Goal: Task Accomplishment & Management: Manage account settings

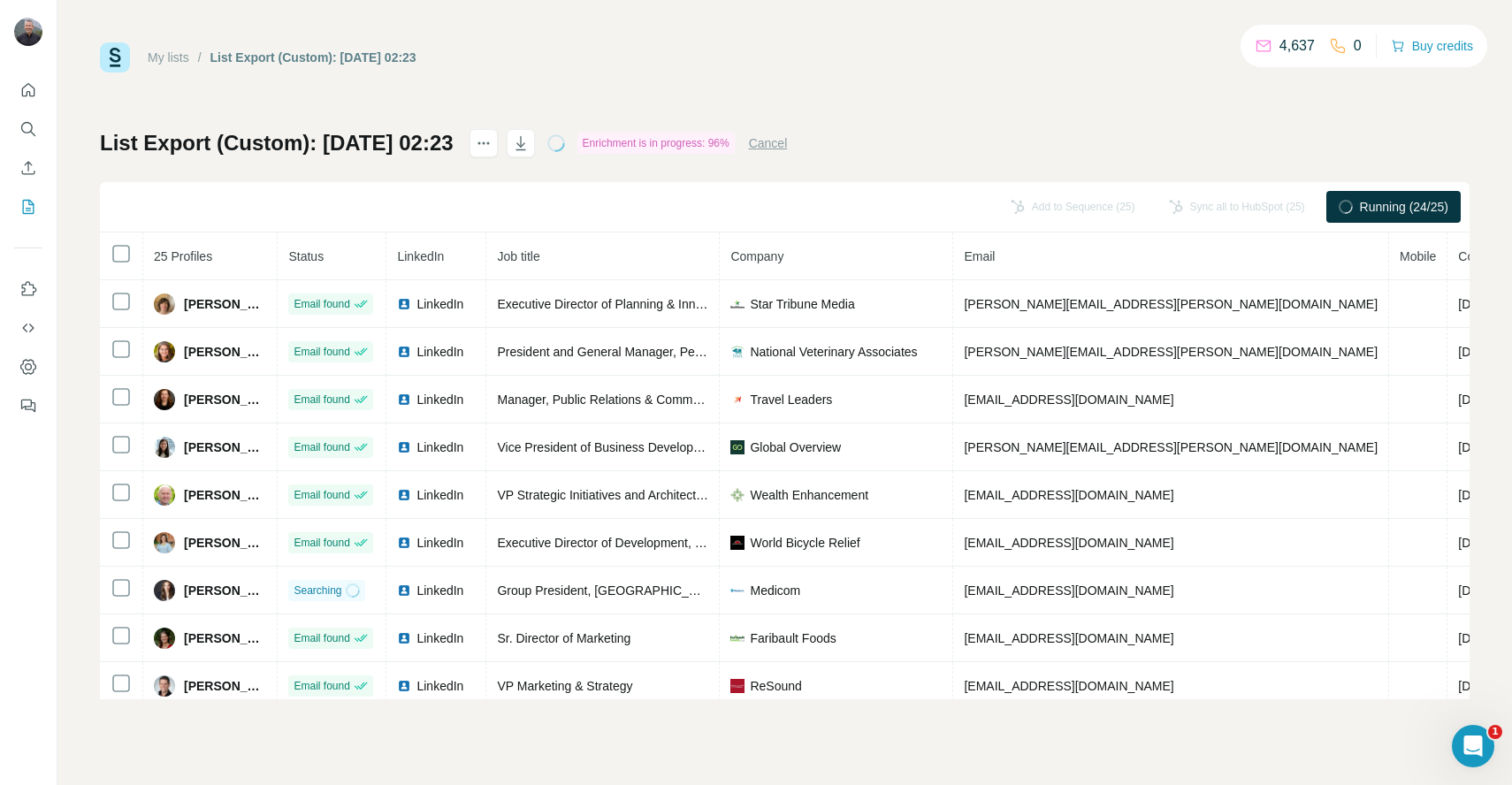
click at [179, 59] on link "My lists" at bounding box center [167, 57] width 41 height 14
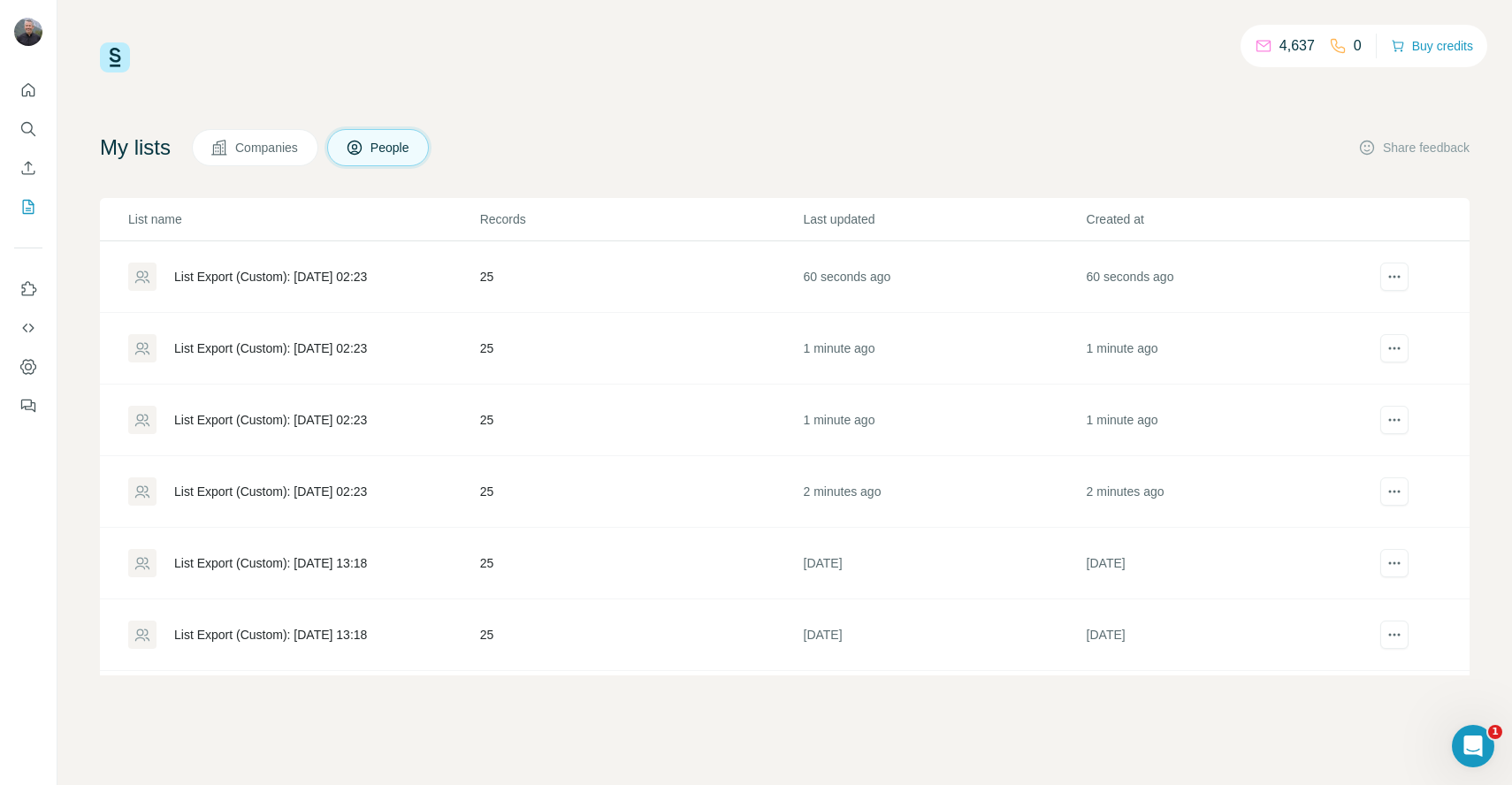
click at [367, 491] on div "List Export (Custom): [DATE] 02:23" at bounding box center [270, 491] width 192 height 17
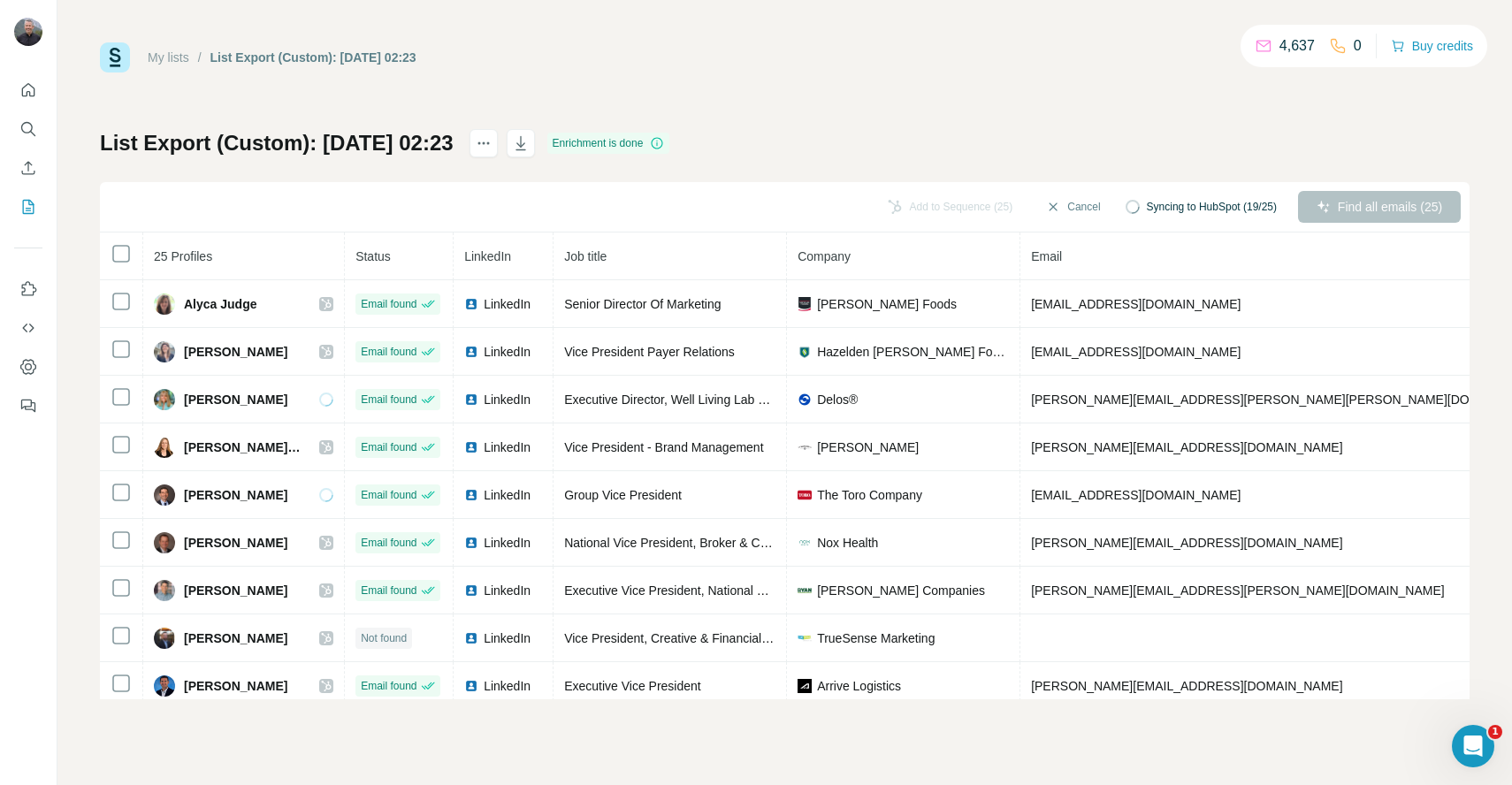
click at [179, 51] on link "My lists" at bounding box center [167, 57] width 41 height 14
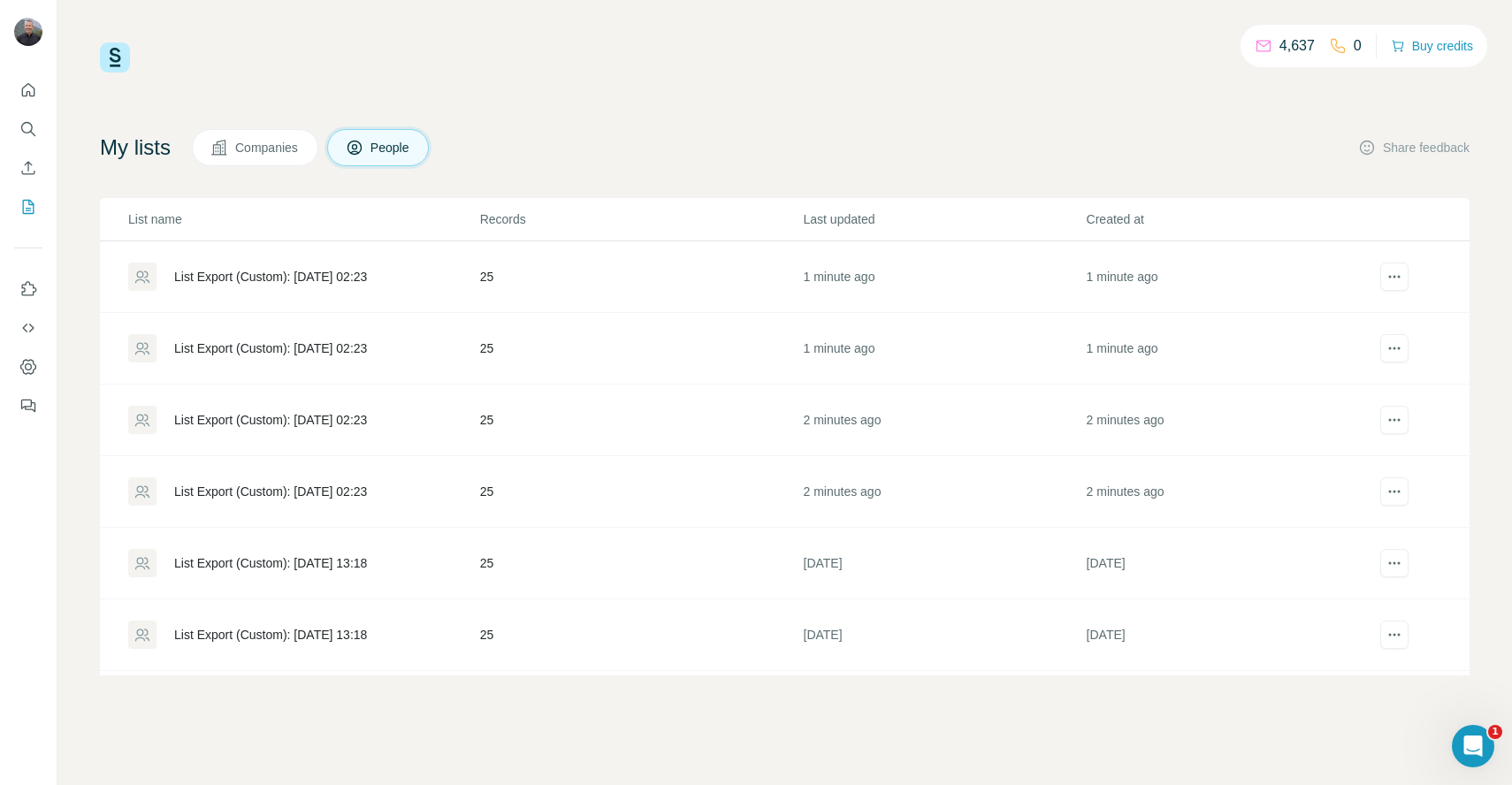
click at [340, 420] on div "List Export (Custom): [DATE] 02:23" at bounding box center [270, 420] width 192 height 17
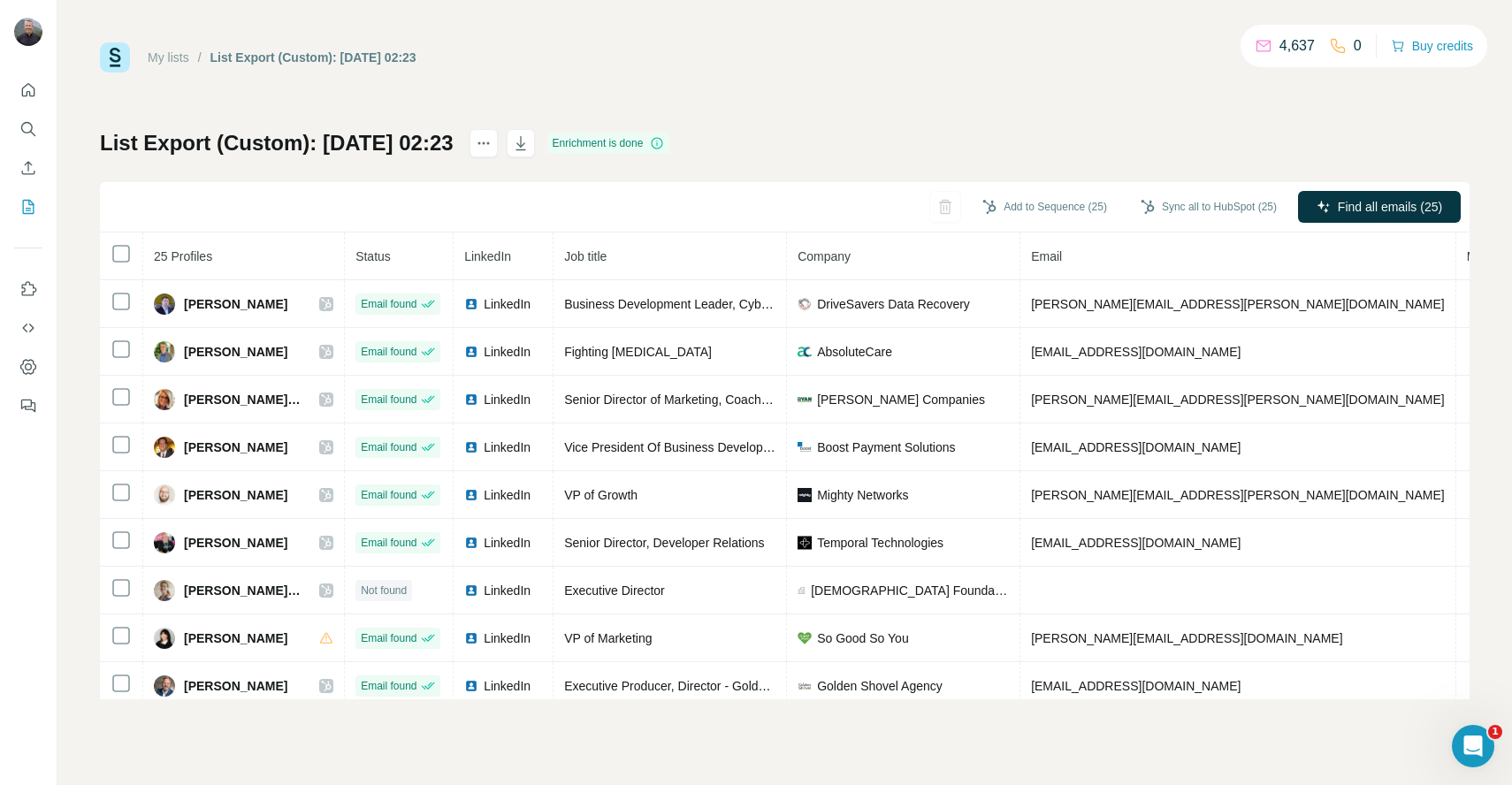
click at [176, 60] on link "My lists" at bounding box center [167, 57] width 41 height 14
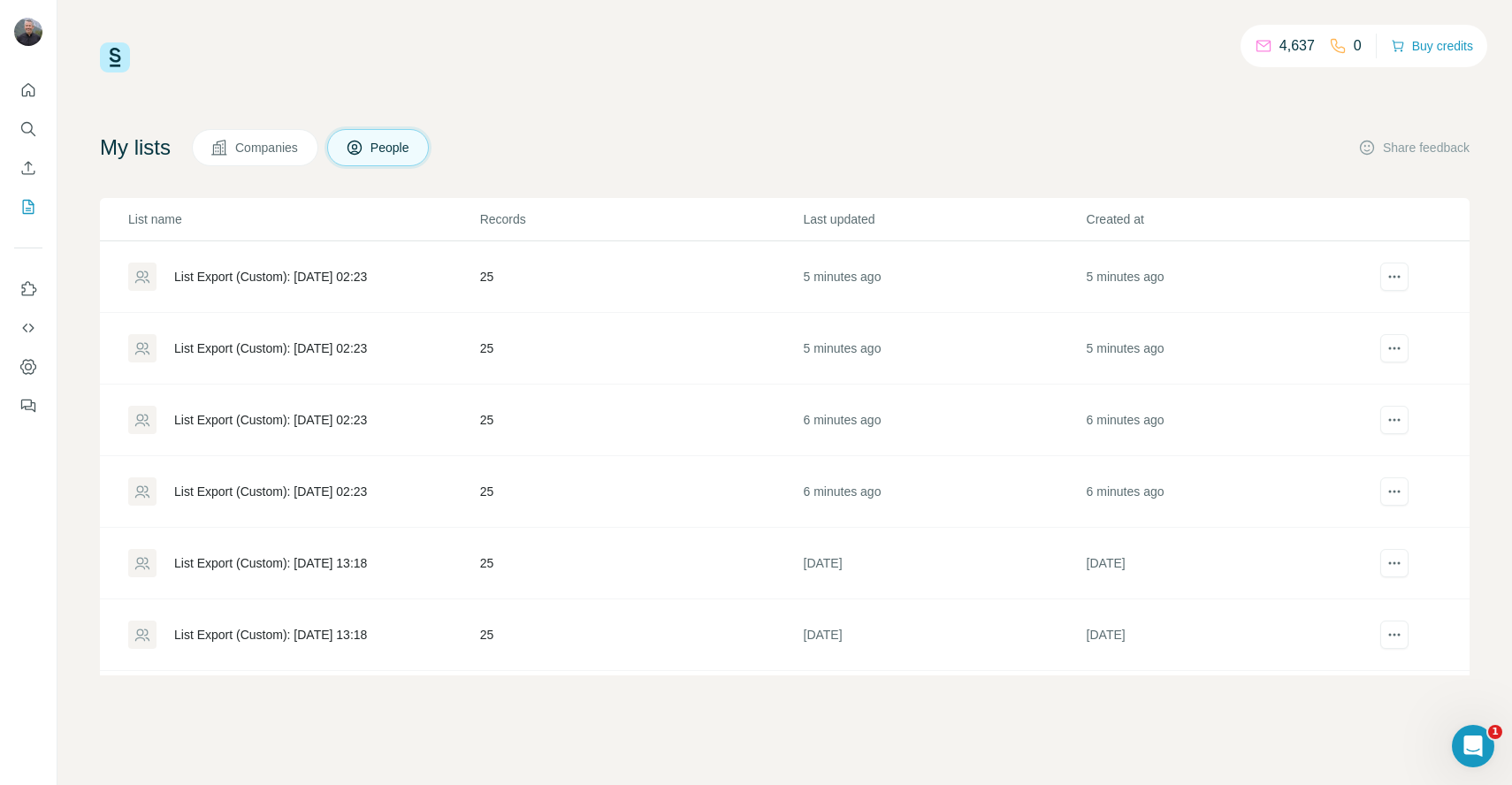
click at [317, 279] on div "List Export (Custom): [DATE] 02:23" at bounding box center [270, 276] width 192 height 17
